Goal: Information Seeking & Learning: Learn about a topic

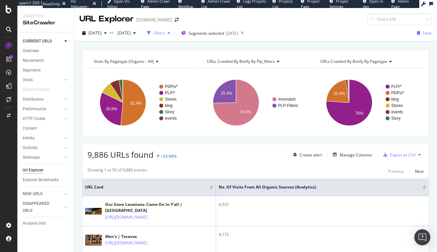
click at [165, 33] on div "Filters" at bounding box center [159, 33] width 11 height 6
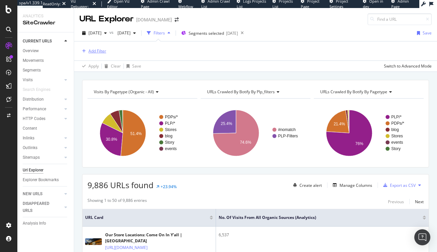
click at [100, 51] on div "Add Filter" at bounding box center [97, 51] width 18 height 6
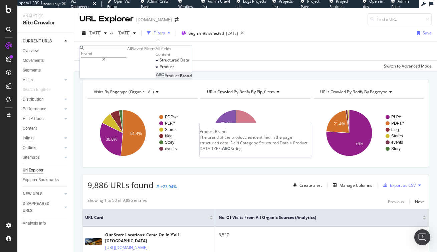
type input "brand"
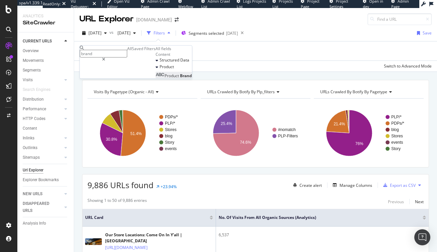
click at [165, 78] on span "Product" at bounding box center [172, 76] width 15 height 6
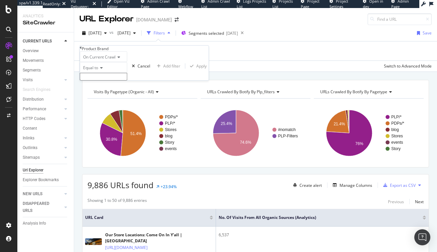
click at [82, 50] on icon at bounding box center [81, 48] width 2 height 4
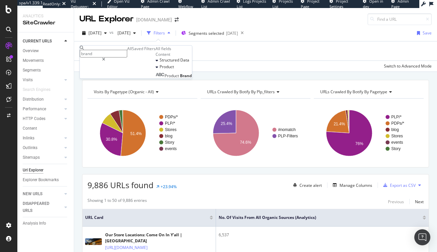
click at [105, 52] on input "brand" at bounding box center [103, 54] width 47 height 8
type input "b"
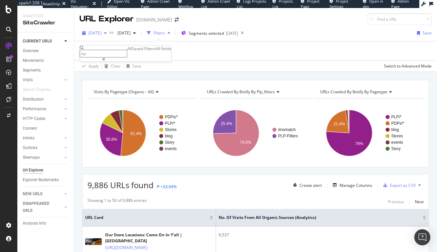
type input "n"
click at [250, 64] on div "Apply Clear Save Switch to Advanced Mode" at bounding box center [255, 65] width 363 height 11
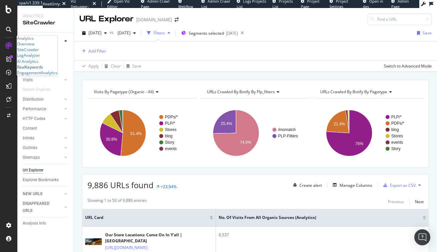
click at [43, 70] on div "RealKeywords" at bounding box center [30, 67] width 26 height 6
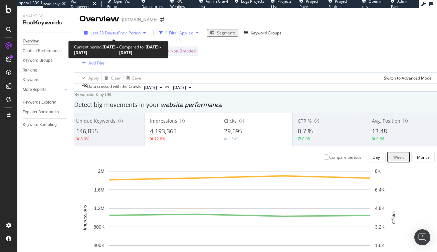
click at [133, 32] on span "vs Prev. Period" at bounding box center [127, 33] width 26 height 6
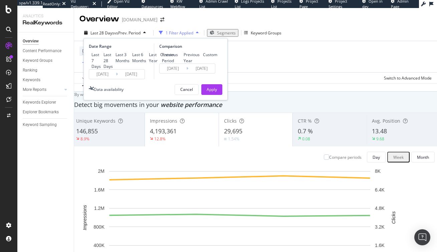
click at [146, 58] on div "Last Year" at bounding box center [146, 58] width 0 height 0
type input "2024/10/13"
type input "2023/10/14"
type input "2024/10/12"
click at [181, 58] on div "Previous Year" at bounding box center [181, 58] width 0 height 0
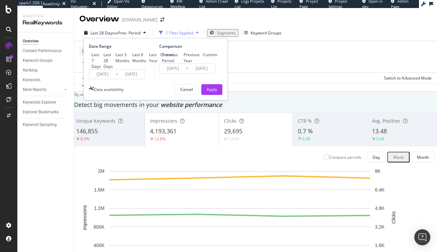
type input "2023/10/15"
type input "2024/10/13"
click at [215, 92] on div "Apply" at bounding box center [212, 89] width 10 height 6
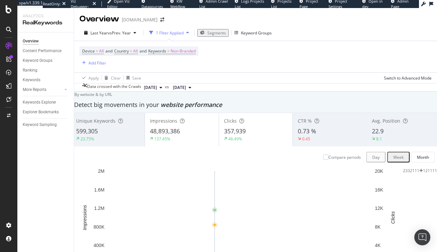
scroll to position [33, 0]
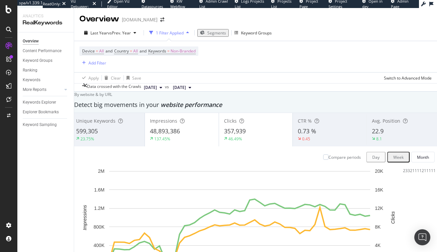
click at [179, 127] on span "48,893,386" at bounding box center [165, 131] width 30 height 8
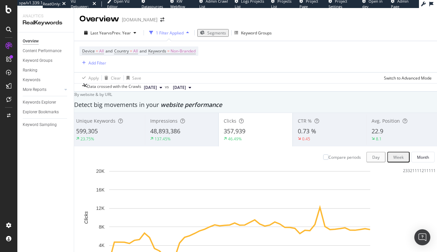
click at [180, 127] on span "48,893,386" at bounding box center [165, 131] width 30 height 8
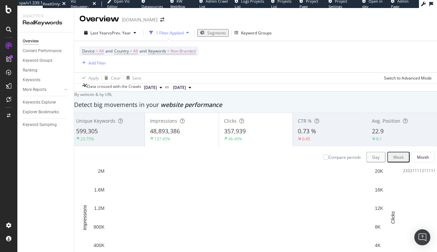
scroll to position [11, 0]
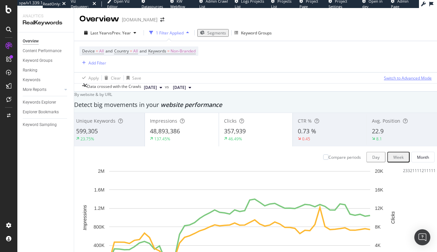
click at [403, 75] on div "Switch to Advanced Mode" at bounding box center [408, 78] width 48 height 6
click at [403, 75] on div "Switch back to Simple mode" at bounding box center [406, 78] width 52 height 6
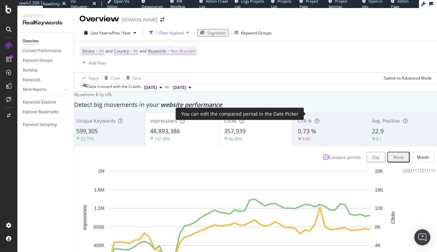
click at [323, 154] on div at bounding box center [325, 156] width 5 height 5
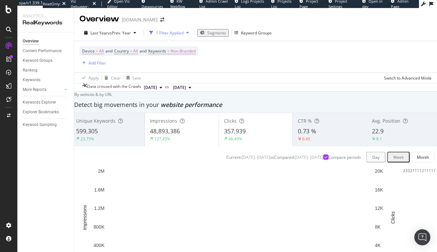
scroll to position [71, 0]
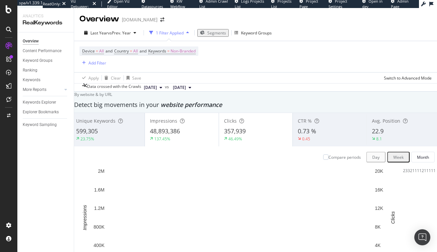
scroll to position [61, 0]
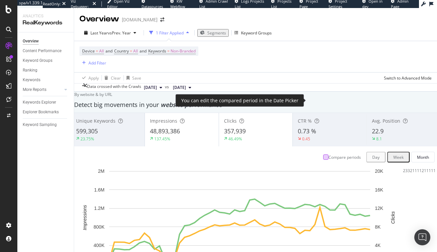
click at [323, 154] on div at bounding box center [325, 156] width 5 height 5
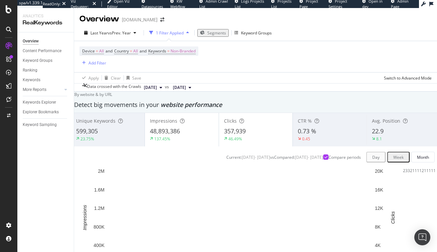
scroll to position [44, 0]
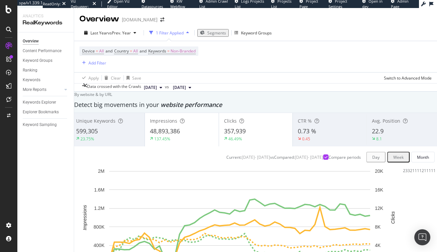
click at [212, 30] on span "Segments" at bounding box center [216, 33] width 19 height 6
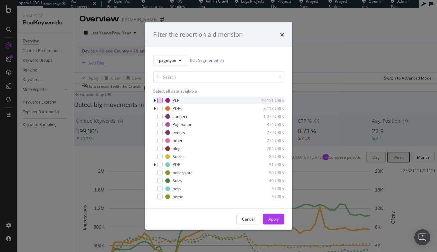
click at [160, 99] on div "modal" at bounding box center [159, 99] width 5 height 5
click at [273, 220] on div "Apply" at bounding box center [273, 219] width 10 height 6
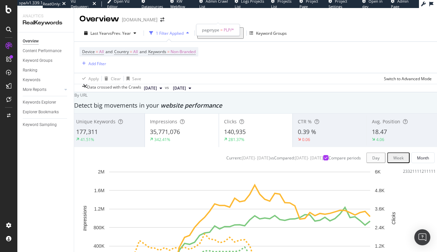
click at [220, 30] on span "Segment: PLP/*" at bounding box center [219, 33] width 28 height 6
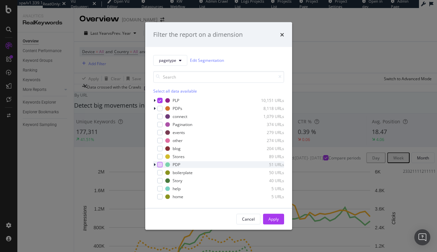
click at [160, 164] on div "modal" at bounding box center [159, 164] width 5 height 5
click at [271, 218] on div "Apply" at bounding box center [273, 219] width 10 height 6
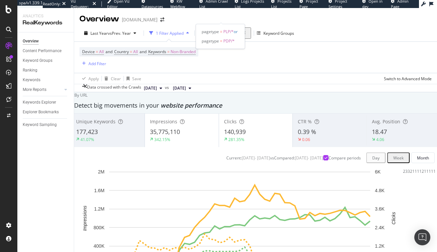
click at [211, 30] on span "Segments selected" at bounding box center [222, 33] width 35 height 6
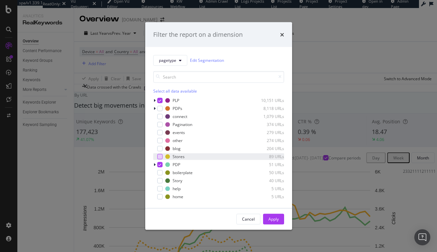
click at [161, 157] on div "modal" at bounding box center [159, 156] width 5 height 5
click at [161, 157] on icon "modal" at bounding box center [159, 156] width 3 height 3
click at [160, 163] on icon "modal" at bounding box center [159, 164] width 3 height 3
click at [160, 155] on div "modal" at bounding box center [159, 156] width 5 height 5
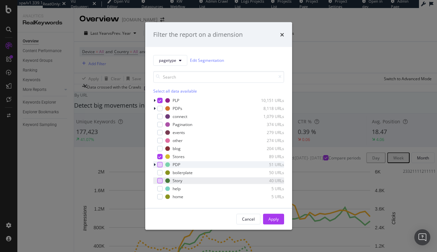
click at [160, 180] on div "modal" at bounding box center [159, 180] width 5 height 5
click at [273, 219] on div "Apply" at bounding box center [273, 219] width 10 height 6
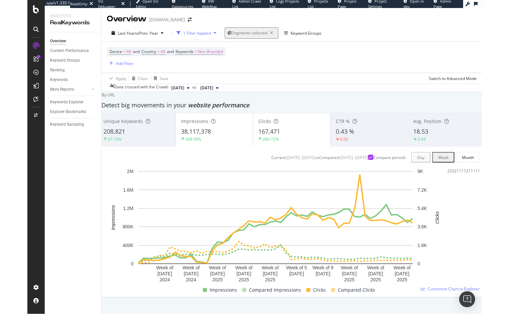
scroll to position [7, 0]
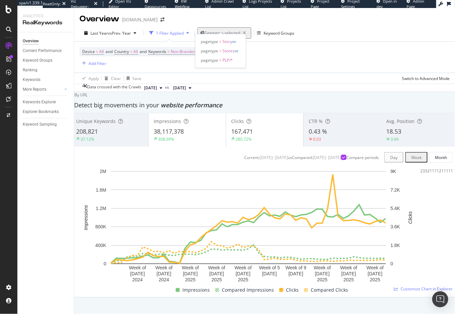
click at [226, 30] on span "Segments selected" at bounding box center [222, 33] width 35 height 6
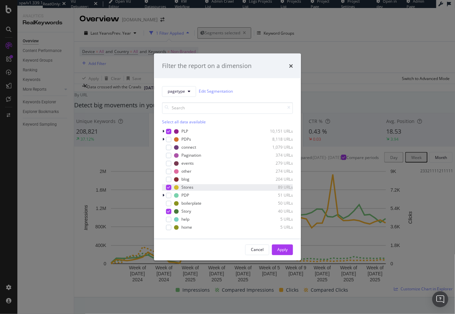
click at [169, 187] on icon "modal" at bounding box center [168, 187] width 3 height 3
click at [282, 249] on div "Apply" at bounding box center [282, 250] width 10 height 6
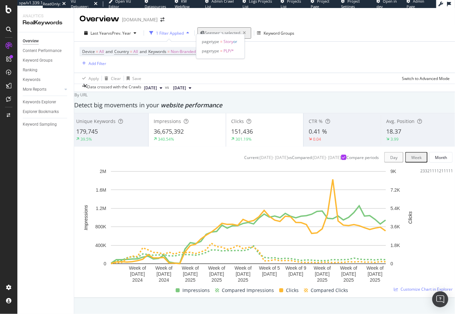
click at [222, 30] on span "Segments selected" at bounding box center [222, 33] width 35 height 6
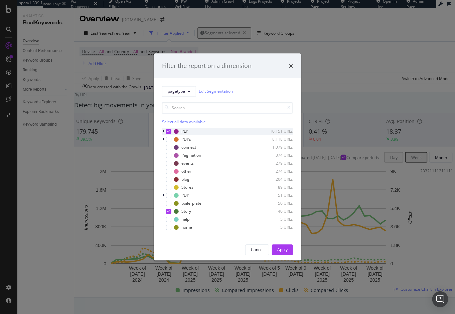
click at [168, 130] on icon "modal" at bounding box center [168, 131] width 3 height 3
click at [169, 211] on icon "modal" at bounding box center [168, 211] width 3 height 3
click at [169, 131] on div "modal" at bounding box center [168, 131] width 5 height 5
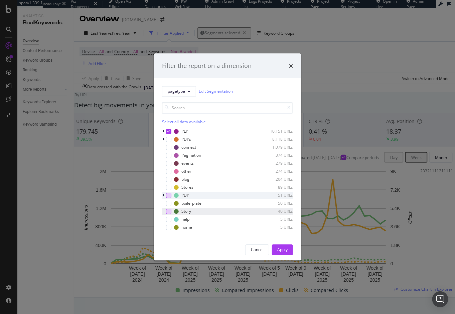
click at [169, 196] on div "modal" at bounding box center [168, 195] width 5 height 5
click at [280, 249] on div "Apply" at bounding box center [282, 250] width 10 height 6
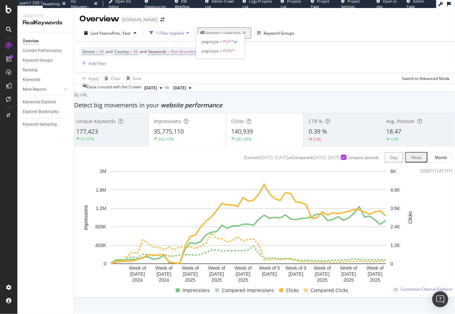
click at [213, 30] on span "Segments selected" at bounding box center [222, 33] width 35 height 6
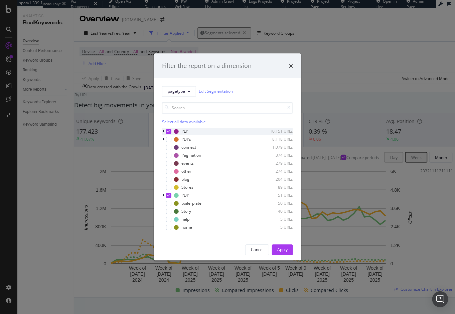
click at [170, 131] on icon "modal" at bounding box center [168, 131] width 3 height 3
click at [168, 195] on icon "modal" at bounding box center [168, 195] width 3 height 3
click at [169, 181] on div "modal" at bounding box center [168, 179] width 5 height 5
click at [169, 188] on div "modal" at bounding box center [168, 187] width 5 height 5
click at [169, 164] on div "modal" at bounding box center [168, 163] width 5 height 5
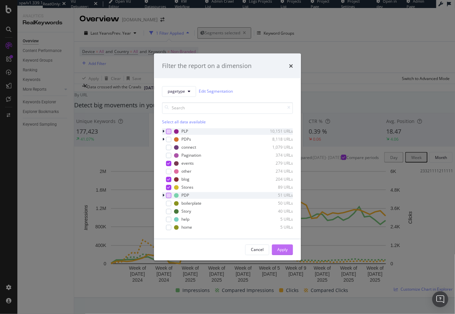
click at [280, 249] on div "Apply" at bounding box center [282, 250] width 10 height 6
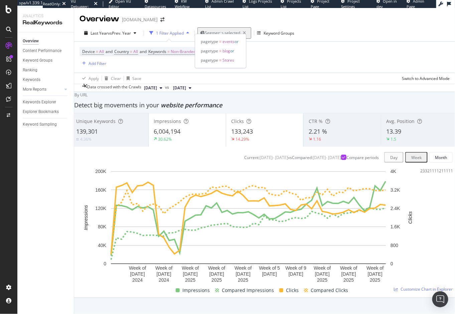
click at [221, 30] on span "Segments selected" at bounding box center [222, 33] width 35 height 6
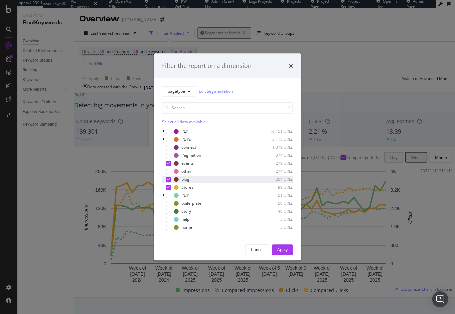
click at [169, 180] on icon "modal" at bounding box center [168, 179] width 3 height 3
click at [281, 249] on div "Apply" at bounding box center [282, 250] width 10 height 6
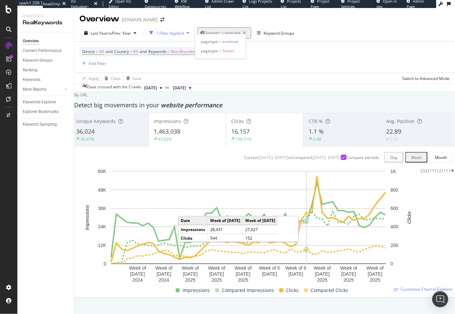
click at [231, 30] on span "Segments selected" at bounding box center [222, 33] width 35 height 6
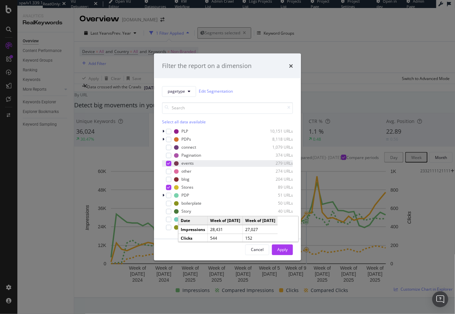
click at [169, 164] on icon "modal" at bounding box center [168, 163] width 3 height 3
click at [283, 250] on div "Apply" at bounding box center [282, 250] width 10 height 6
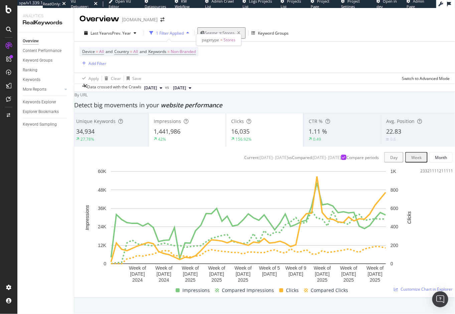
click at [216, 30] on span "Segment: Stores" at bounding box center [220, 33] width 30 height 6
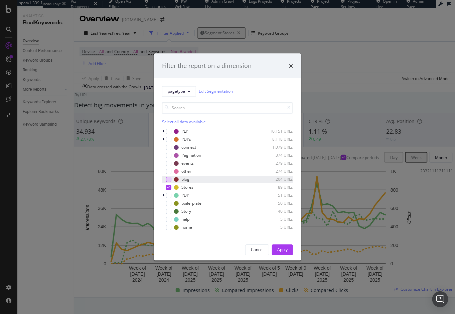
click at [169, 179] on div "modal" at bounding box center [168, 179] width 5 height 5
click at [169, 187] on icon "modal" at bounding box center [168, 187] width 3 height 3
click at [285, 250] on div "Apply" at bounding box center [282, 250] width 10 height 6
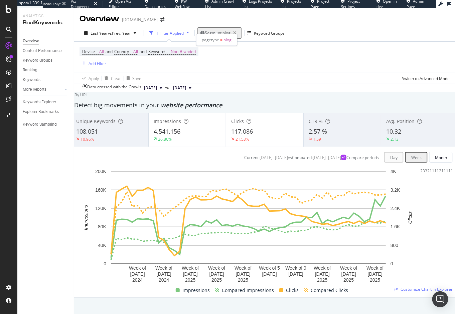
click at [226, 30] on span "Segment: blog" at bounding box center [218, 33] width 26 height 6
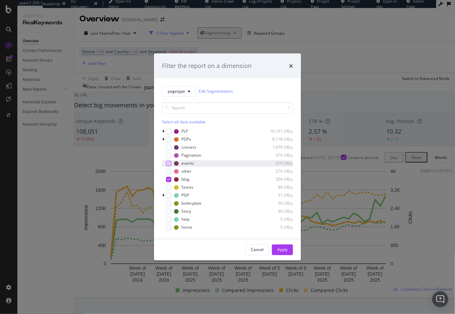
click at [170, 164] on div "modal" at bounding box center [168, 163] width 5 height 5
click at [169, 182] on div "modal" at bounding box center [168, 179] width 5 height 5
click at [282, 251] on div "Apply" at bounding box center [282, 250] width 10 height 6
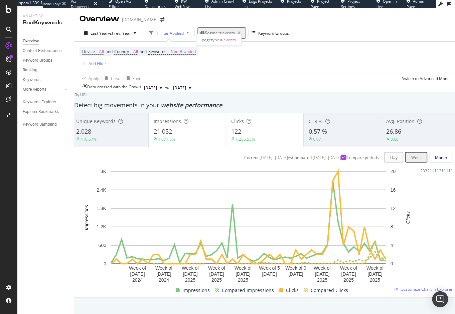
click at [216, 30] on span "Segment: events" at bounding box center [220, 33] width 30 height 6
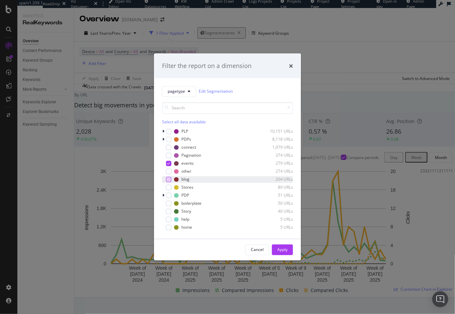
click at [169, 180] on div "modal" at bounding box center [168, 179] width 5 height 5
click at [170, 187] on div "modal" at bounding box center [168, 187] width 5 height 5
click at [168, 163] on icon "modal" at bounding box center [168, 163] width 3 height 3
click at [168, 178] on icon "modal" at bounding box center [168, 179] width 3 height 3
click at [168, 187] on icon "modal" at bounding box center [168, 187] width 3 height 3
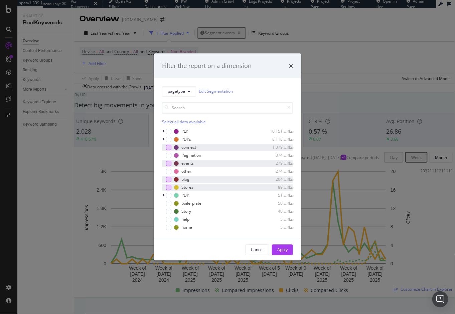
click at [170, 146] on div "modal" at bounding box center [168, 147] width 5 height 5
click at [282, 250] on div "Apply" at bounding box center [282, 250] width 10 height 6
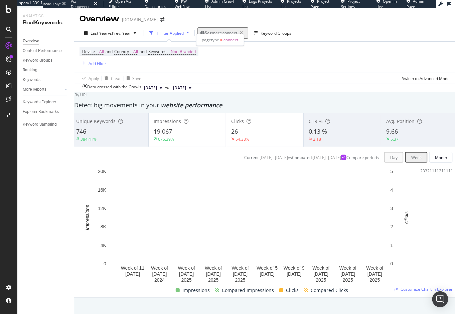
click at [218, 30] on span "Segment: connect" at bounding box center [221, 33] width 32 height 6
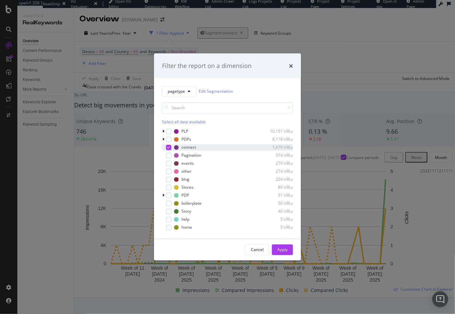
click at [169, 147] on icon "modal" at bounding box center [168, 147] width 3 height 3
click at [170, 163] on div "modal" at bounding box center [168, 163] width 5 height 5
click at [170, 178] on div "modal" at bounding box center [168, 179] width 5 height 5
click at [170, 187] on div "modal" at bounding box center [168, 187] width 5 height 5
click at [282, 250] on div "Apply" at bounding box center [282, 250] width 10 height 6
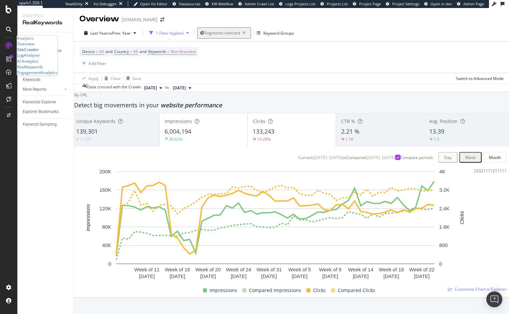
click at [38, 52] on div "SiteCrawler" at bounding box center [28, 50] width 22 height 6
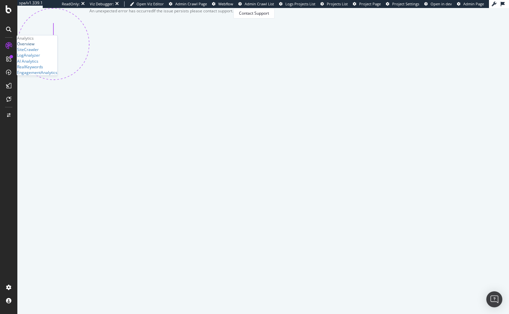
click at [34, 47] on div "Overview" at bounding box center [25, 44] width 17 height 6
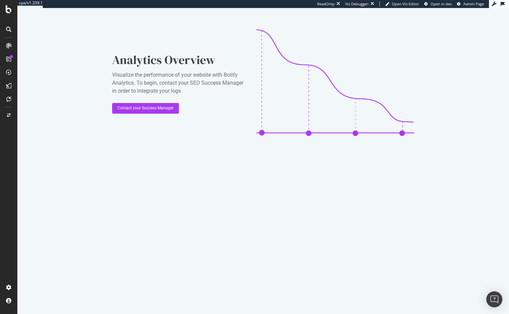
click at [7, 45] on icon at bounding box center [8, 45] width 5 height 5
click at [8, 44] on icon at bounding box center [8, 45] width 5 height 5
click at [39, 52] on div "SiteCrawler" at bounding box center [28, 50] width 22 height 6
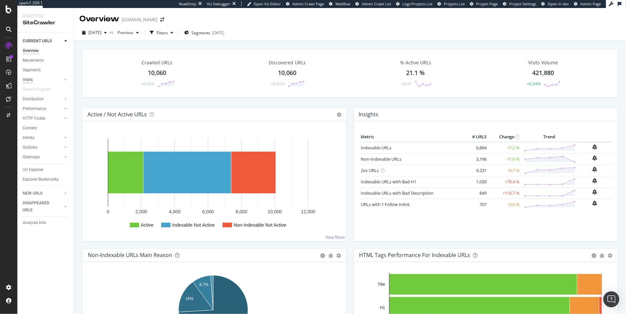
click at [29, 80] on div "Visits" at bounding box center [28, 79] width 10 height 7
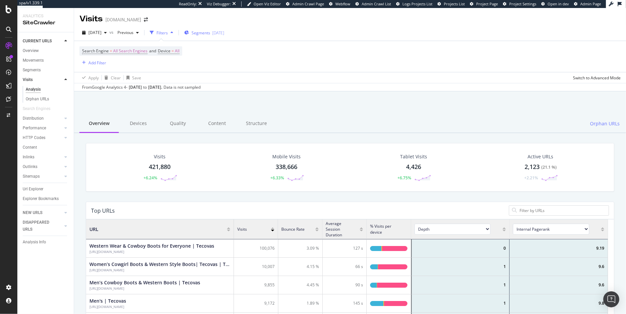
click at [210, 32] on span "Segments" at bounding box center [201, 33] width 19 height 6
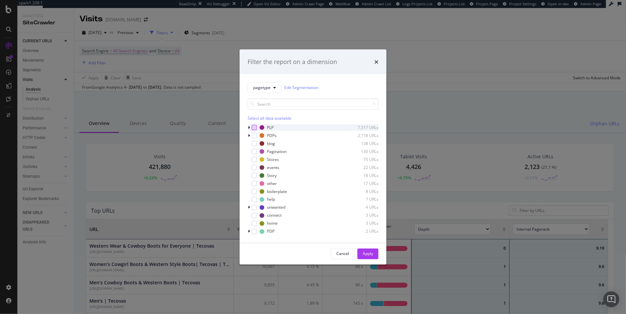
click at [255, 126] on div "modal" at bounding box center [254, 127] width 5 height 5
click at [253, 135] on div "modal" at bounding box center [254, 135] width 5 height 5
click at [253, 127] on icon "modal" at bounding box center [254, 127] width 3 height 3
click at [250, 134] on icon "modal" at bounding box center [249, 136] width 2 height 4
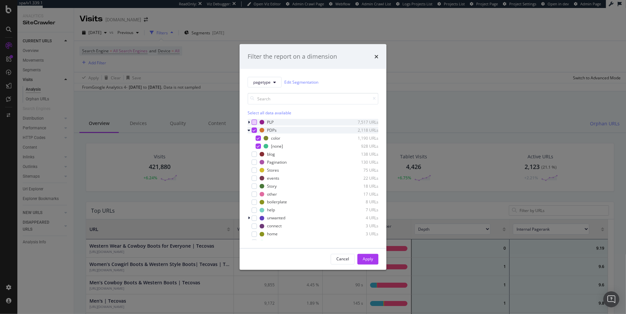
click at [249, 130] on icon "modal" at bounding box center [249, 130] width 3 height 4
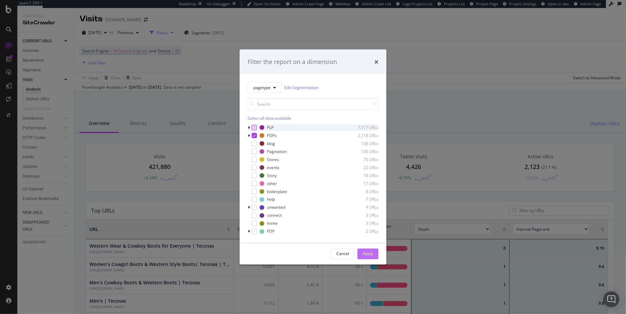
click at [365, 252] on div "Apply" at bounding box center [368, 254] width 10 height 6
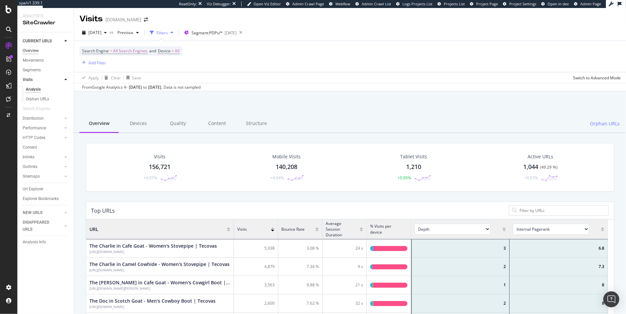
click at [31, 51] on div "Overview" at bounding box center [31, 50] width 16 height 7
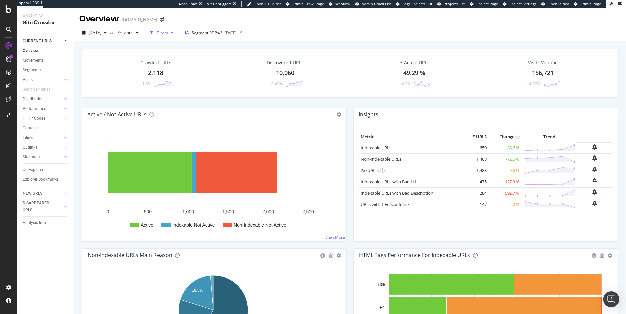
click at [168, 32] on div "Filters" at bounding box center [162, 33] width 11 height 6
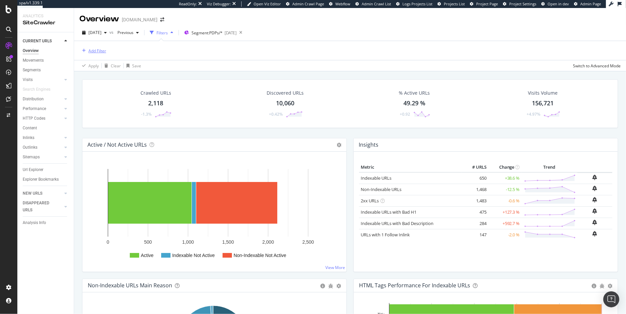
click at [98, 52] on div "Add Filter" at bounding box center [97, 51] width 18 height 6
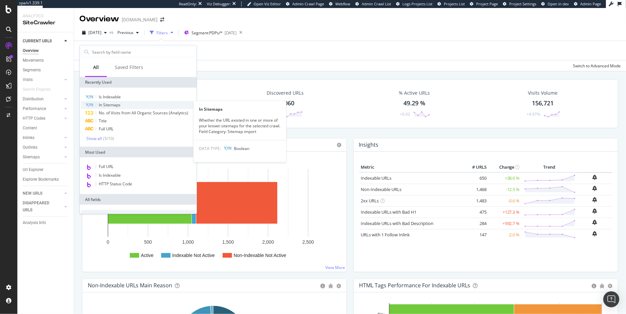
click at [115, 106] on span "In Sitemaps" at bounding box center [110, 105] width 22 height 6
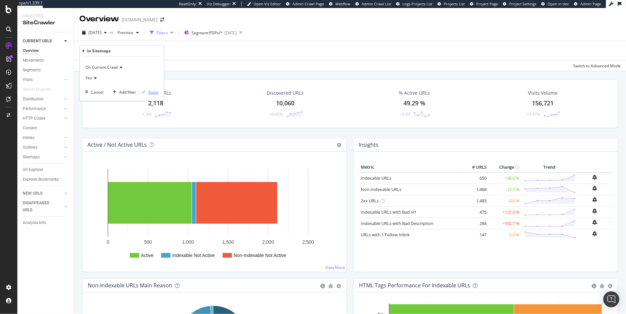
click at [154, 92] on div "Apply" at bounding box center [153, 92] width 10 height 6
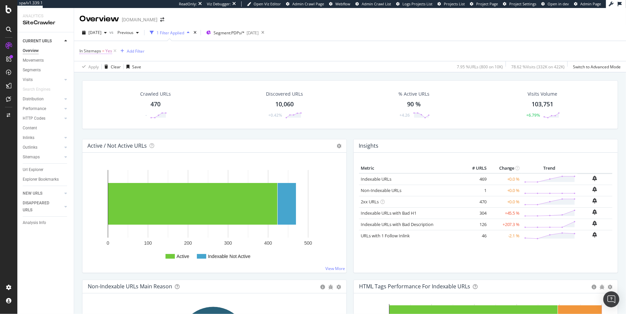
click at [109, 50] on span "Yes" at bounding box center [108, 50] width 7 height 9
click at [95, 77] on icon at bounding box center [94, 77] width 5 height 4
click at [91, 98] on span "No" at bounding box center [90, 100] width 5 height 6
click at [155, 89] on div "Apply" at bounding box center [153, 91] width 10 height 6
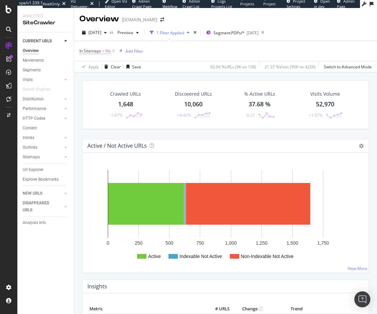
click at [107, 50] on span "No" at bounding box center [107, 50] width 5 height 9
click at [94, 77] on icon at bounding box center [93, 77] width 5 height 4
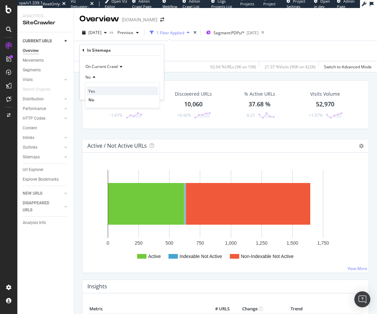
click at [90, 90] on span "Yes" at bounding box center [91, 91] width 7 height 6
click at [154, 91] on div "Apply" at bounding box center [153, 91] width 10 height 6
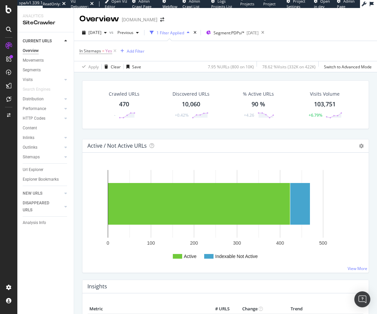
click at [152, 255] on rect "A chart." at bounding box center [223, 216] width 270 height 104
click at [108, 51] on span "Yes" at bounding box center [108, 50] width 7 height 9
click at [95, 78] on icon at bounding box center [94, 77] width 5 height 4
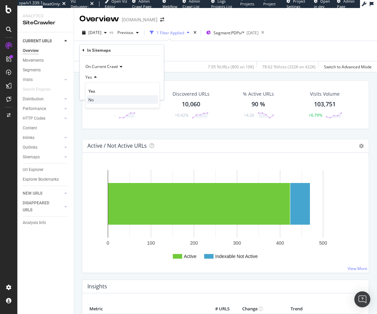
click at [92, 99] on span "No" at bounding box center [90, 100] width 5 height 6
click at [155, 91] on div "Apply" at bounding box center [153, 91] width 10 height 6
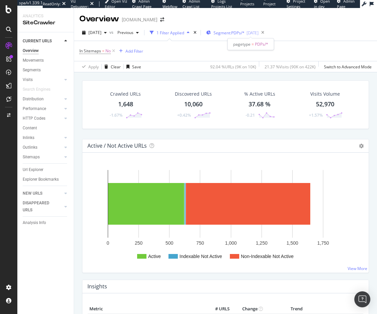
click at [238, 33] on span "Segment: PDPs/*" at bounding box center [229, 33] width 31 height 6
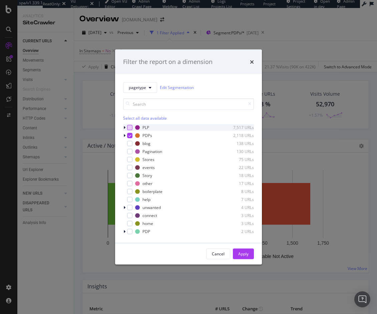
click at [129, 126] on div "modal" at bounding box center [129, 127] width 5 height 5
click at [129, 135] on icon "modal" at bounding box center [130, 135] width 3 height 3
click at [244, 253] on div "Apply" at bounding box center [243, 254] width 10 height 6
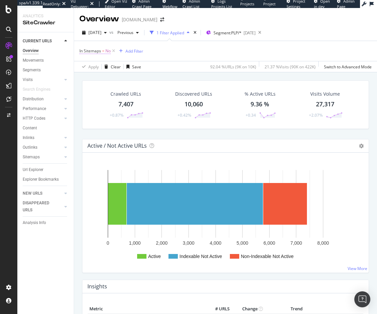
click at [107, 49] on span "No" at bounding box center [107, 50] width 5 height 9
click at [92, 76] on icon at bounding box center [93, 77] width 5 height 4
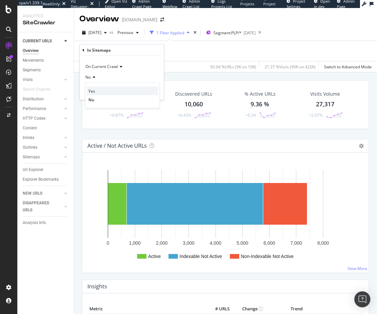
click at [92, 90] on span "Yes" at bounding box center [91, 91] width 7 height 6
click at [154, 88] on div "Apply" at bounding box center [153, 91] width 10 height 6
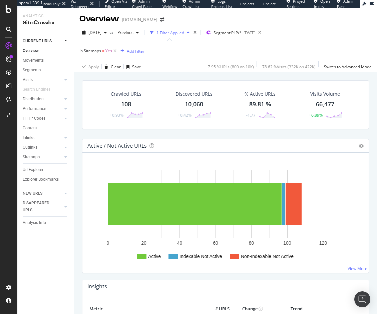
click at [107, 50] on span "Yes" at bounding box center [108, 50] width 7 height 9
click at [95, 75] on icon at bounding box center [94, 77] width 5 height 4
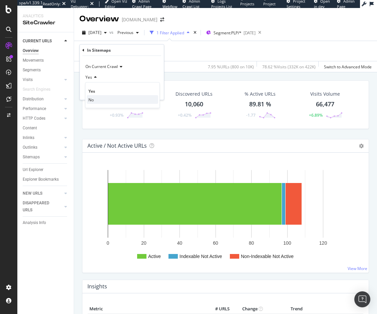
click at [88, 99] on span "No" at bounding box center [90, 100] width 5 height 6
click at [155, 91] on div "Apply" at bounding box center [153, 91] width 10 height 6
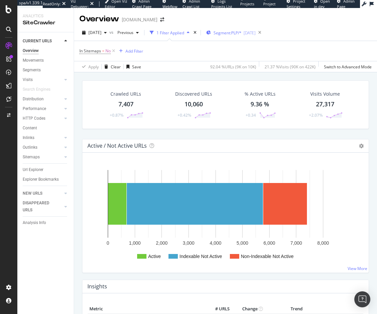
click at [242, 33] on span "Segment: PLP/*" at bounding box center [228, 33] width 28 height 6
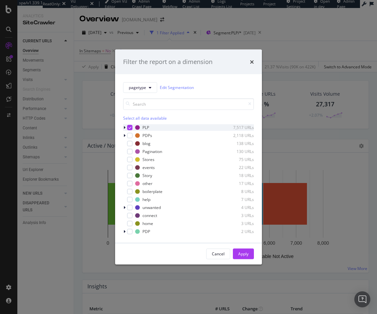
click at [130, 126] on icon "modal" at bounding box center [130, 127] width 3 height 3
click at [131, 144] on div "modal" at bounding box center [129, 143] width 5 height 5
click at [130, 159] on div "modal" at bounding box center [129, 159] width 5 height 5
click at [131, 167] on div "modal" at bounding box center [129, 167] width 5 height 5
click at [131, 176] on div "modal" at bounding box center [129, 175] width 5 height 5
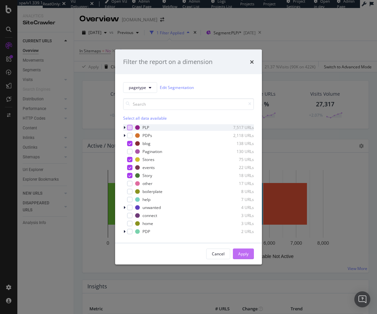
click at [243, 253] on div "Apply" at bounding box center [243, 254] width 10 height 6
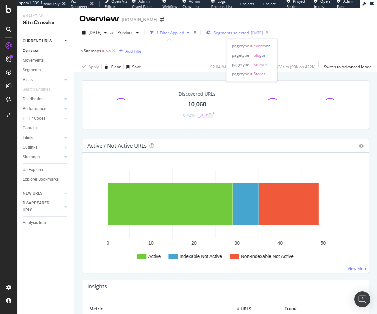
click at [233, 33] on span "Segments selected" at bounding box center [231, 33] width 35 height 6
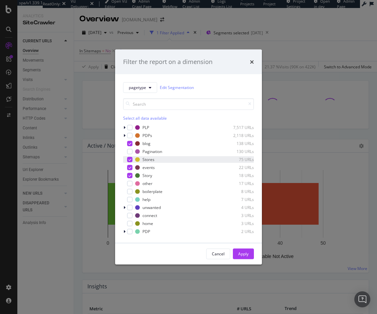
click at [130, 160] on icon "modal" at bounding box center [130, 159] width 3 height 3
click at [130, 166] on icon "modal" at bounding box center [130, 167] width 3 height 3
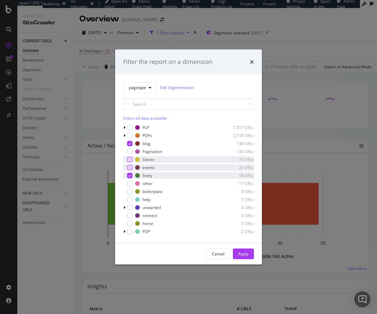
click at [130, 173] on div "modal" at bounding box center [129, 175] width 5 height 5
click at [245, 251] on div "Apply" at bounding box center [243, 254] width 10 height 6
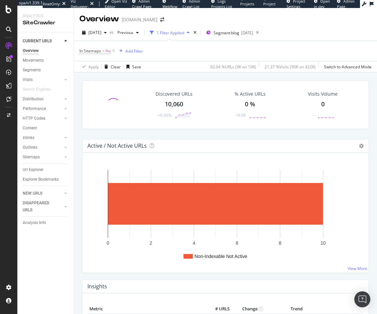
click at [107, 50] on span "No" at bounding box center [107, 50] width 5 height 9
click at [94, 76] on icon at bounding box center [93, 77] width 5 height 4
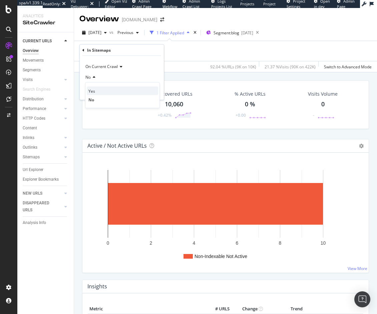
click at [90, 91] on span "Yes" at bounding box center [91, 91] width 7 height 6
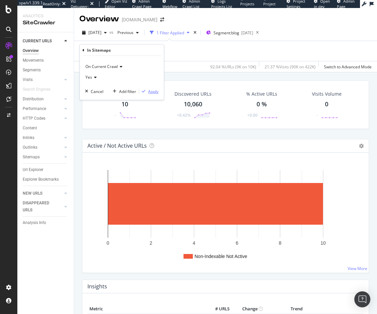
click at [152, 92] on div "Apply" at bounding box center [153, 91] width 10 height 6
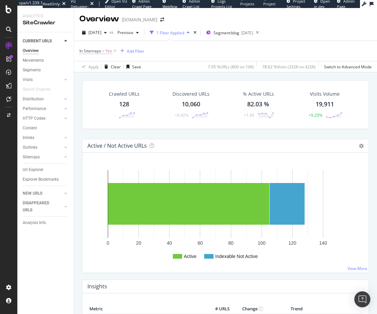
click at [110, 50] on span "Yes" at bounding box center [108, 50] width 7 height 9
click at [95, 76] on icon at bounding box center [94, 77] width 5 height 4
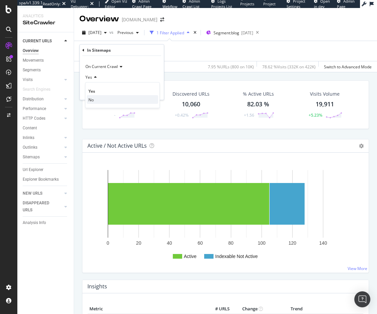
click at [93, 99] on span "No" at bounding box center [90, 100] width 5 height 6
click at [153, 92] on div "Apply" at bounding box center [153, 91] width 10 height 6
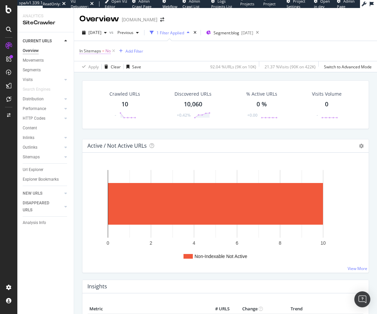
click at [103, 50] on span "=" at bounding box center [103, 51] width 2 height 6
click at [92, 76] on icon at bounding box center [93, 77] width 5 height 4
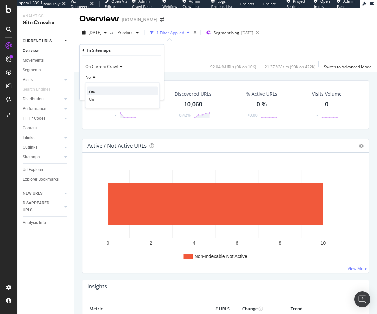
click at [91, 91] on span "Yes" at bounding box center [91, 91] width 7 height 6
click at [154, 91] on div "Apply" at bounding box center [153, 91] width 10 height 6
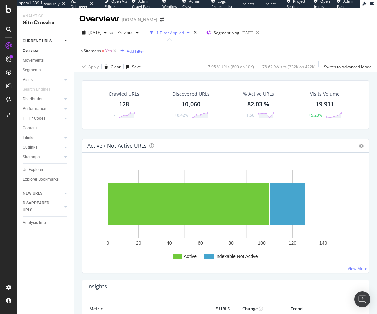
click at [184, 33] on div "1 Filter Applied" at bounding box center [171, 33] width 28 height 6
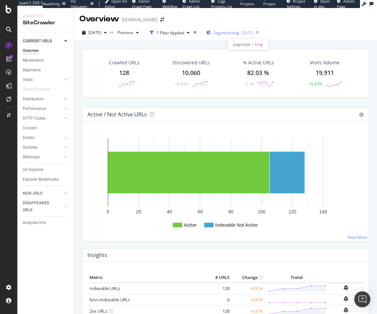
click at [239, 32] on span "Segment: blog" at bounding box center [227, 33] width 26 height 6
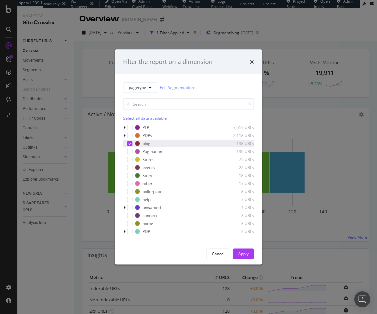
click at [131, 143] on icon "modal" at bounding box center [130, 143] width 3 height 3
click at [128, 159] on div "modal" at bounding box center [129, 159] width 5 height 5
click at [244, 253] on div "Apply" at bounding box center [243, 254] width 10 height 6
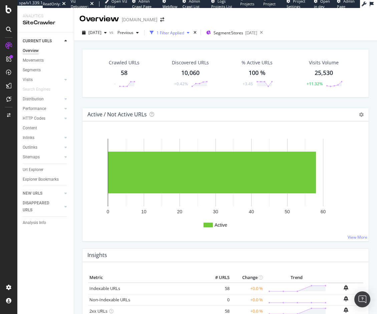
click at [184, 33] on div "1 Filter Applied" at bounding box center [171, 33] width 28 height 6
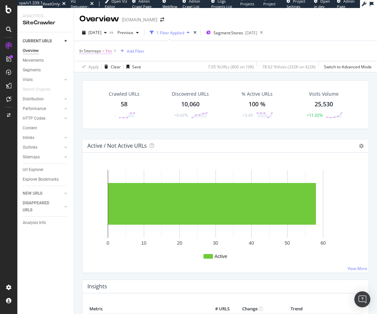
click at [107, 51] on span "Yes" at bounding box center [108, 50] width 7 height 9
click at [95, 76] on icon at bounding box center [94, 77] width 5 height 4
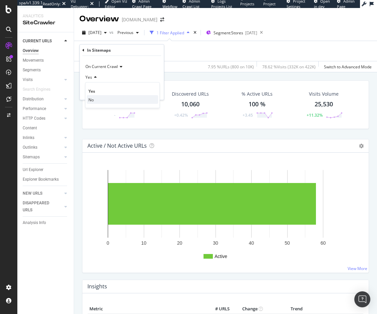
click at [90, 100] on span "No" at bounding box center [90, 100] width 5 height 6
click at [151, 91] on div "Apply" at bounding box center [153, 91] width 10 height 6
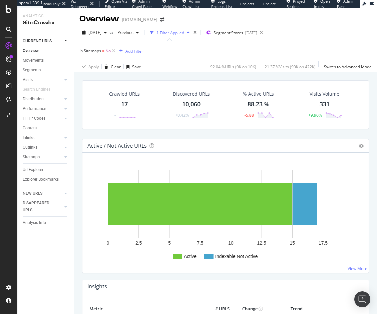
click at [107, 50] on span "No" at bounding box center [107, 50] width 5 height 9
click at [96, 78] on div "No" at bounding box center [121, 77] width 73 height 11
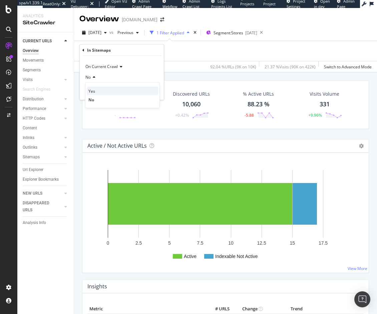
click at [94, 90] on span "Yes" at bounding box center [91, 91] width 7 height 6
click at [156, 90] on div "Apply" at bounding box center [153, 91] width 10 height 6
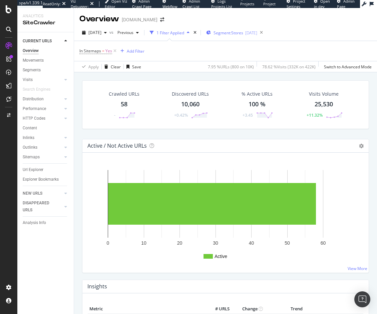
click at [240, 33] on span "Segment: Stores" at bounding box center [229, 33] width 30 height 6
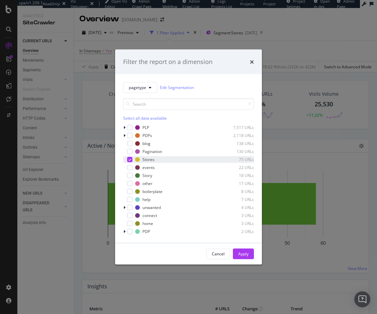
click at [131, 159] on icon "modal" at bounding box center [130, 159] width 3 height 3
click at [130, 167] on div "modal" at bounding box center [129, 167] width 5 height 5
click at [242, 250] on div "Apply" at bounding box center [243, 254] width 10 height 10
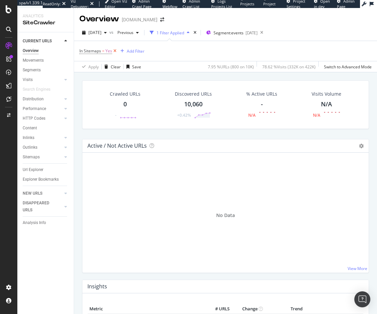
click at [115, 50] on icon at bounding box center [115, 51] width 6 height 7
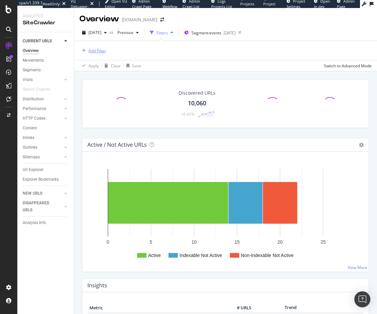
click at [99, 50] on div "Add Filter" at bounding box center [97, 51] width 18 height 6
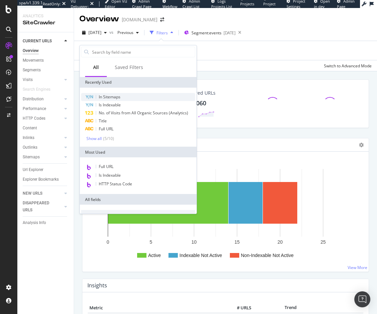
click at [108, 96] on span "In Sitemaps" at bounding box center [110, 97] width 22 height 6
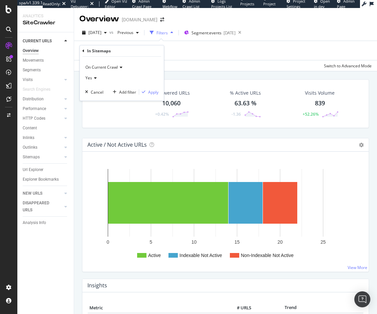
click at [94, 76] on icon at bounding box center [94, 78] width 5 height 4
click at [90, 102] on span "No" at bounding box center [90, 101] width 5 height 6
click at [153, 91] on div "Apply" at bounding box center [153, 92] width 10 height 6
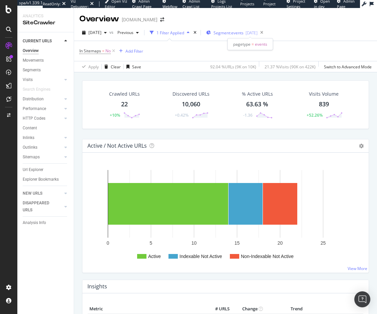
click at [240, 33] on span "Segment: events" at bounding box center [229, 33] width 30 height 6
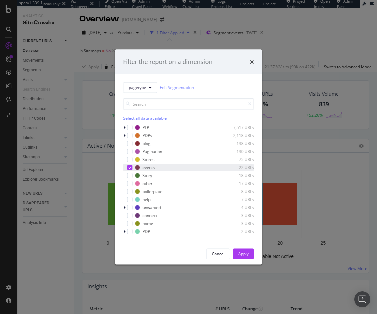
click at [131, 167] on icon "modal" at bounding box center [130, 167] width 3 height 3
click at [132, 175] on div "modal" at bounding box center [129, 175] width 5 height 5
click at [244, 254] on div "Apply" at bounding box center [243, 254] width 10 height 6
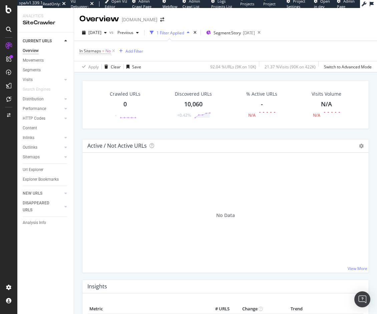
click at [108, 51] on span "No" at bounding box center [107, 50] width 5 height 9
click at [95, 76] on div "No" at bounding box center [121, 77] width 73 height 11
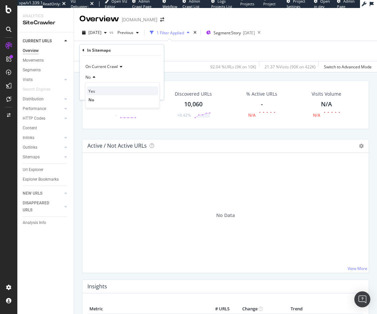
click at [91, 90] on span "Yes" at bounding box center [91, 91] width 7 height 6
click at [154, 91] on div "Apply" at bounding box center [153, 91] width 10 height 6
